Goal: Use online tool/utility: Utilize a website feature to perform a specific function

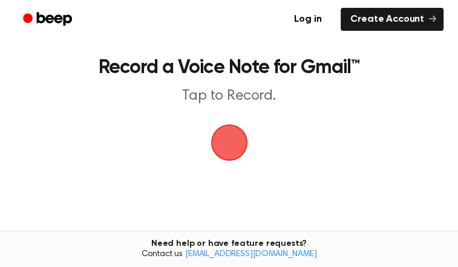
click at [232, 163] on span "button" at bounding box center [228, 142] width 41 height 41
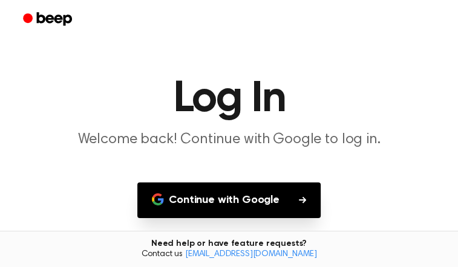
scroll to position [44, 0]
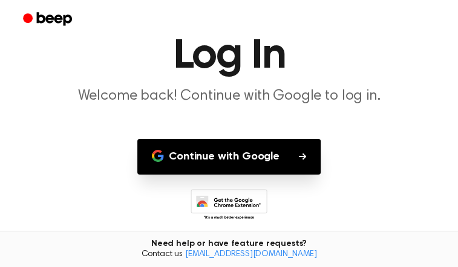
click at [247, 175] on button "Continue with Google" at bounding box center [228, 157] width 183 height 36
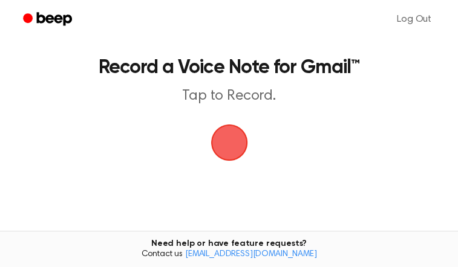
click at [226, 163] on span "button" at bounding box center [228, 142] width 41 height 41
click at [226, 180] on main "Record a Voice Note for Gmail™ Tap to Record. Tired of copying and pasting? Use…" at bounding box center [229, 176] width 458 height 353
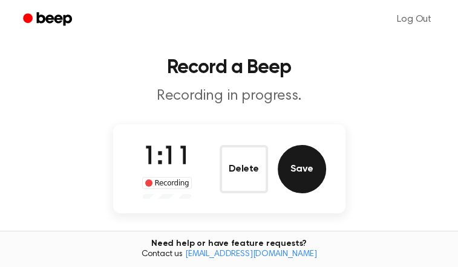
click at [310, 194] on button "Save" at bounding box center [302, 169] width 48 height 48
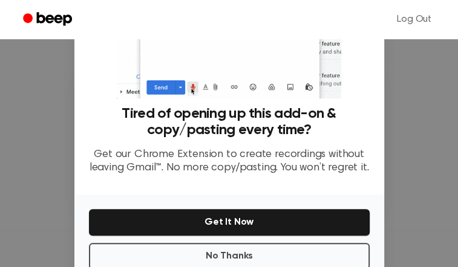
scroll to position [182, 0]
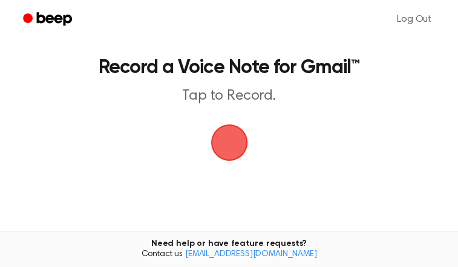
click at [232, 165] on span "button" at bounding box center [230, 143] width 44 height 44
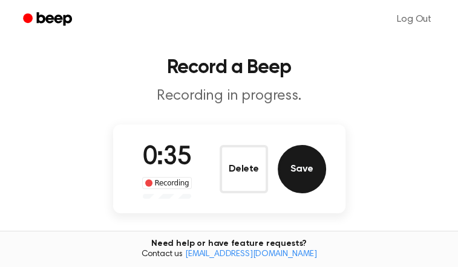
click at [295, 194] on button "Save" at bounding box center [302, 169] width 48 height 48
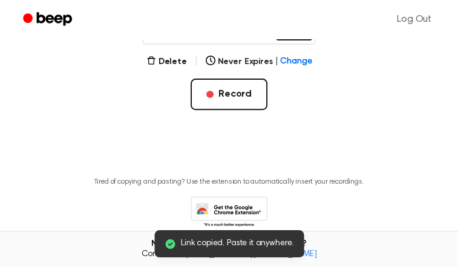
scroll to position [201, 0]
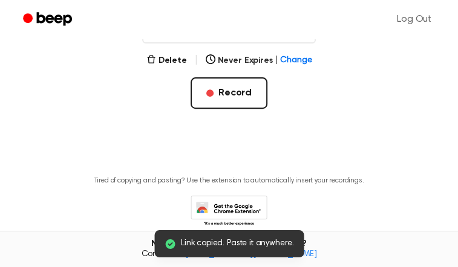
click at [293, 39] on button "Copy" at bounding box center [294, 28] width 36 height 22
